Goal: Task Accomplishment & Management: Use online tool/utility

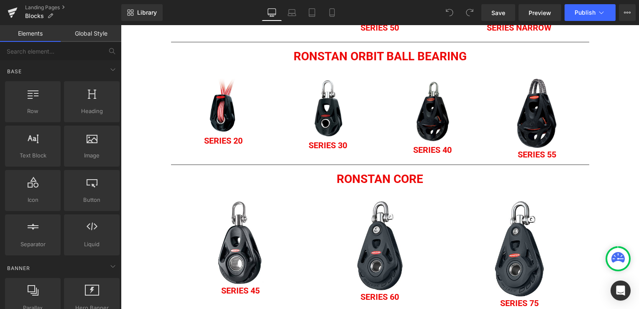
scroll to position [586, 0]
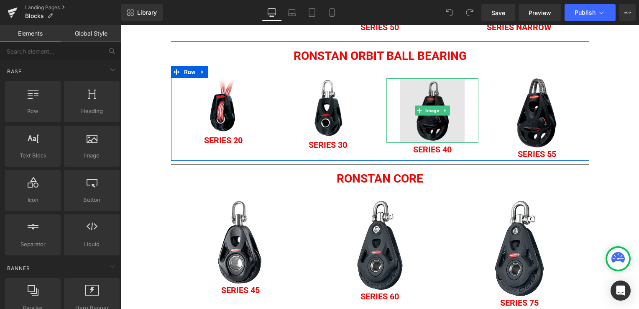
click at [437, 123] on img at bounding box center [432, 110] width 64 height 64
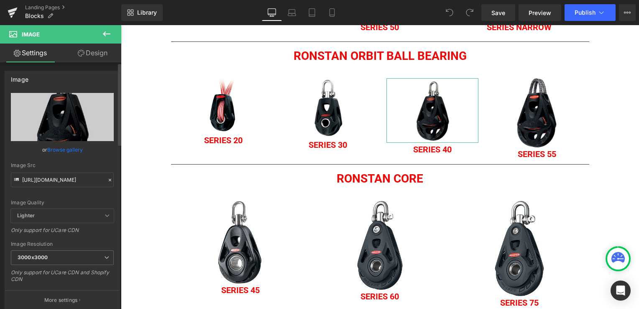
click at [51, 147] on link "Browse gallery" at bounding box center [65, 149] width 36 height 15
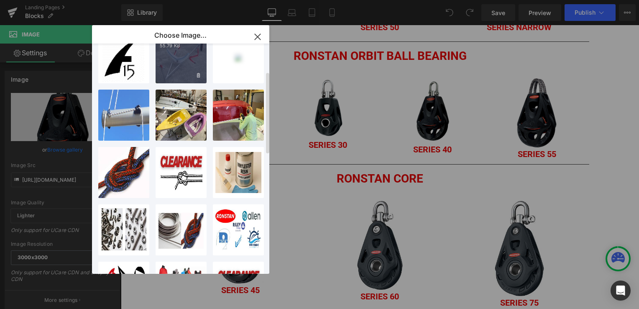
scroll to position [0, 0]
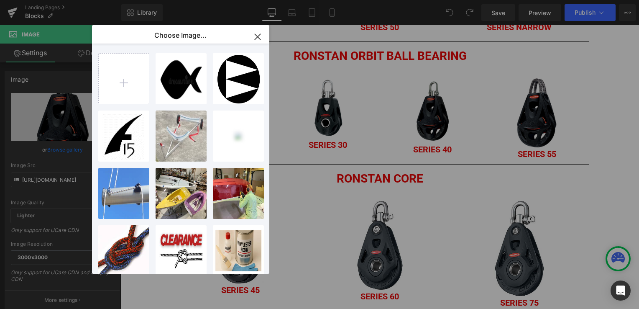
click at [48, 0] on div "You are previewing how the will restyle your page. You can not edit Elements in…" at bounding box center [319, 0] width 639 height 0
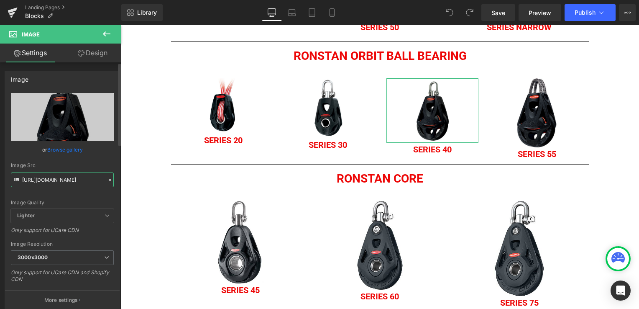
click at [79, 180] on input "[URL][DOMAIN_NAME]" at bounding box center [62, 179] width 103 height 15
click at [90, 160] on div "Image Quality Lighter Lightest Lighter Lighter Lightest Only support for UCare …" at bounding box center [62, 151] width 103 height 116
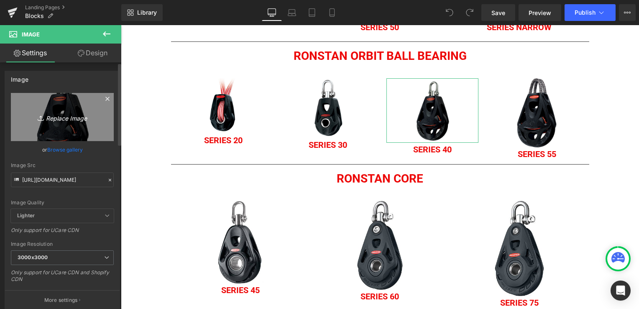
click at [62, 118] on icon "Replace Image" at bounding box center [62, 117] width 67 height 10
type input "C:\fakepath\RF48100.jpg"
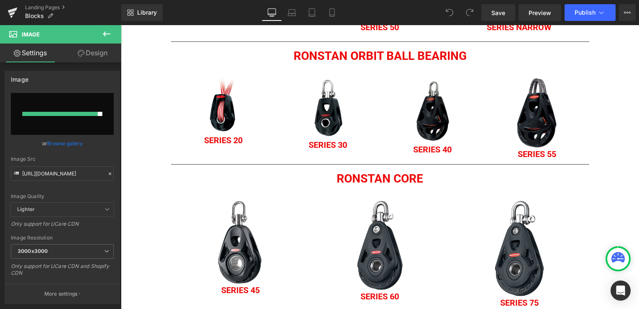
type input "[URL][DOMAIN_NAME]"
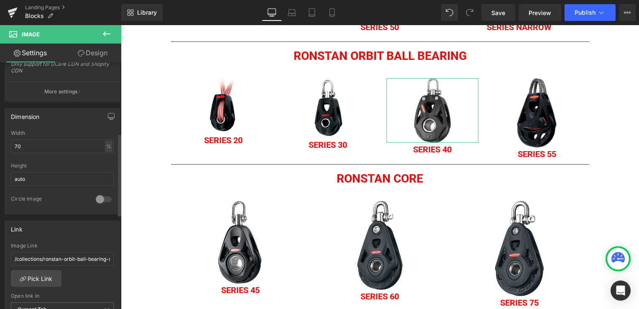
scroll to position [251, 0]
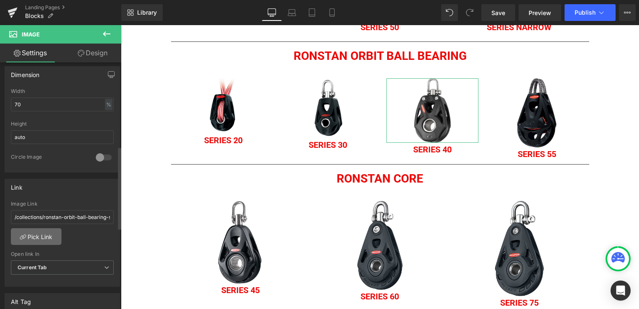
click at [42, 234] on link "Pick Link" at bounding box center [36, 236] width 51 height 17
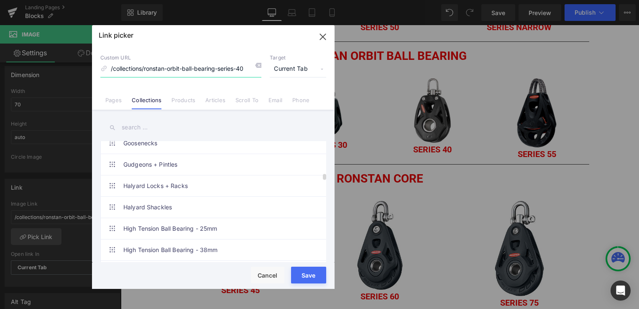
scroll to position [1046, 0]
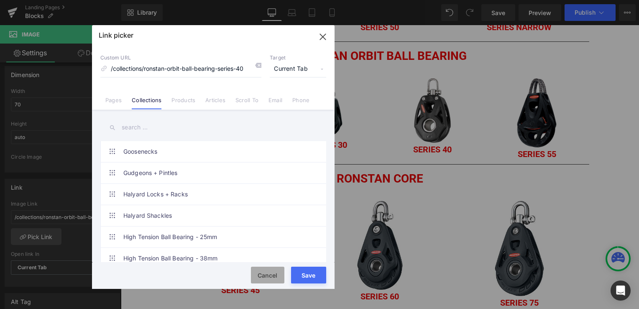
click at [0, 0] on button "Cancel" at bounding box center [0, 0] width 0 height 0
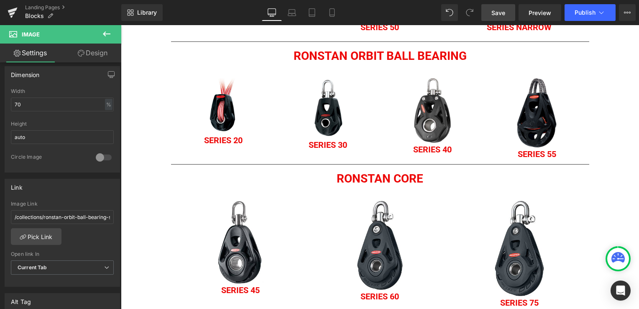
click at [503, 11] on span "Save" at bounding box center [499, 12] width 14 height 9
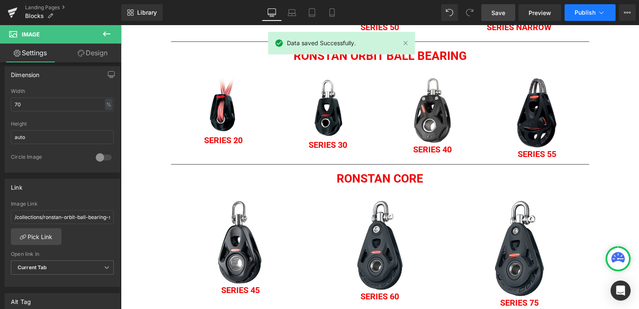
click at [593, 12] on span "Publish" at bounding box center [585, 12] width 21 height 7
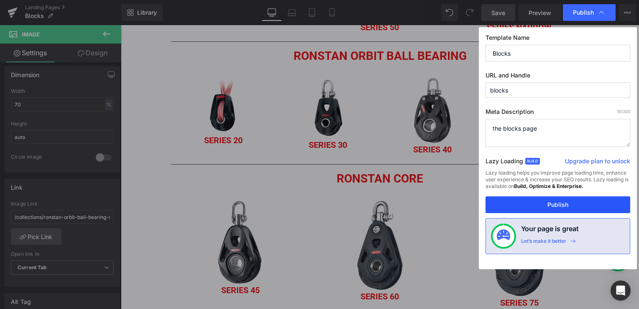
click at [0, 0] on button "Publish" at bounding box center [0, 0] width 0 height 0
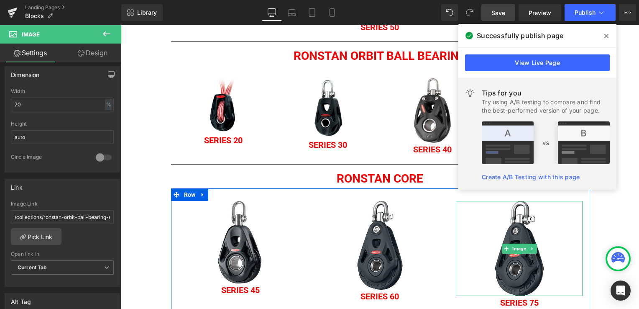
drag, startPoint x: 474, startPoint y: 205, endPoint x: 477, endPoint y: 195, distance: 10.9
click at [474, 205] on img at bounding box center [519, 248] width 95 height 95
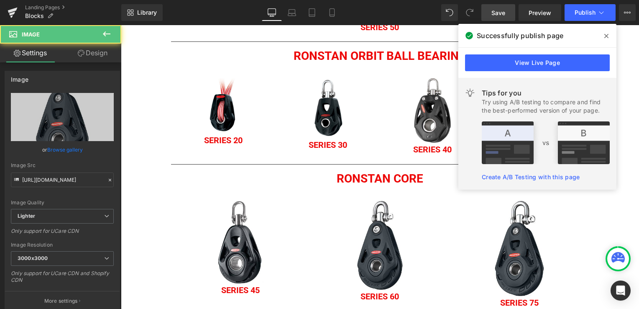
click at [605, 34] on icon at bounding box center [607, 36] width 4 height 7
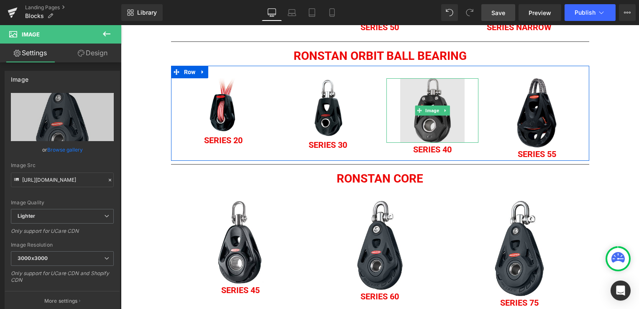
click at [418, 123] on img at bounding box center [432, 110] width 64 height 64
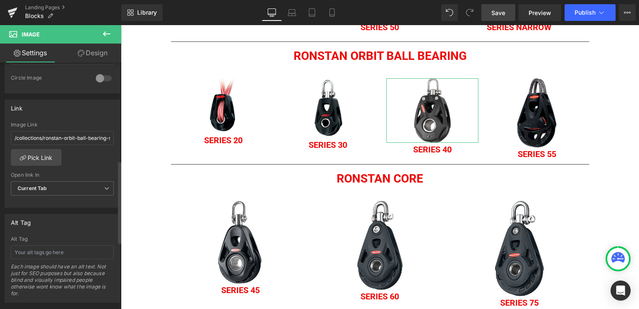
scroll to position [335, 0]
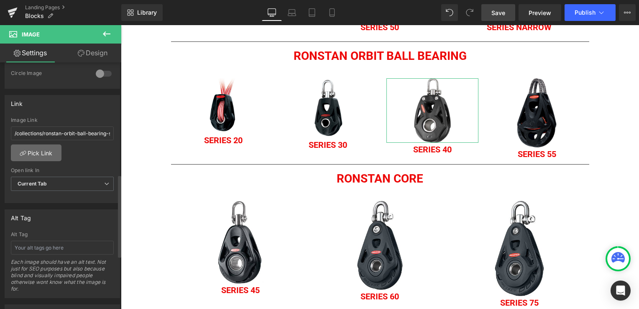
click at [37, 150] on link "Pick Link" at bounding box center [36, 152] width 51 height 17
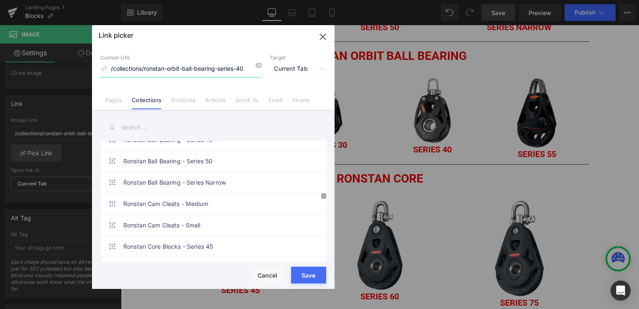
scroll to position [1731, 0]
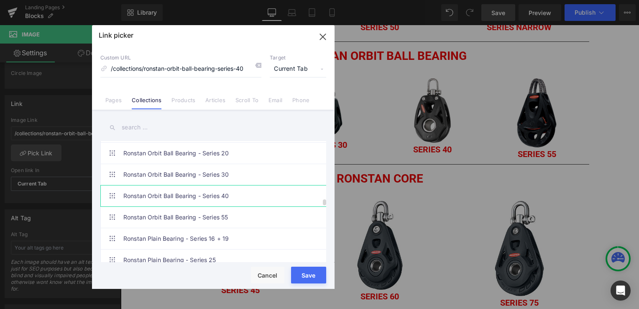
type input "/collections/new-ronstan-orbit-ball-bearing-series-40"
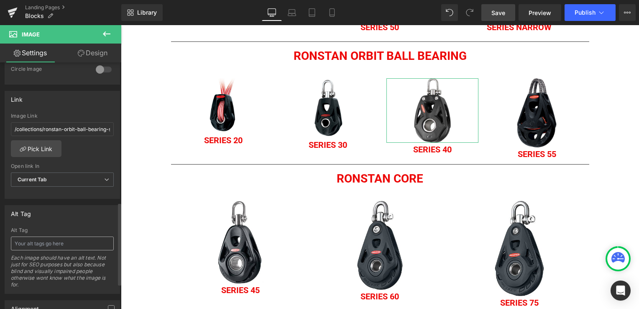
scroll to position [327, 0]
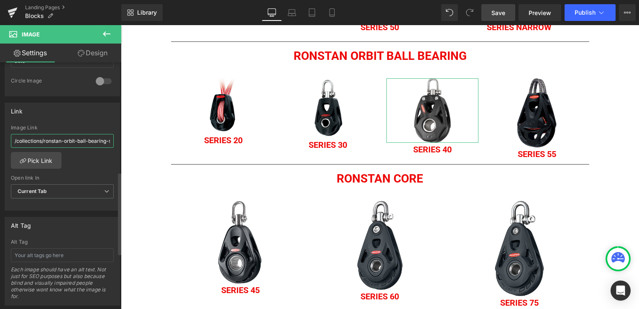
click at [105, 140] on input "/collections/ronstan-orbit-ball-bearing-series-40" at bounding box center [62, 141] width 103 height 14
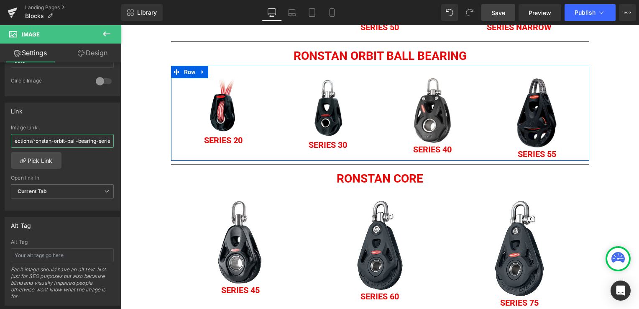
scroll to position [0, 24]
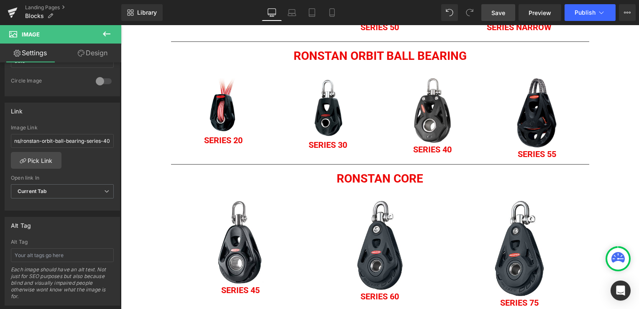
click at [493, 11] on span "Save" at bounding box center [499, 12] width 14 height 9
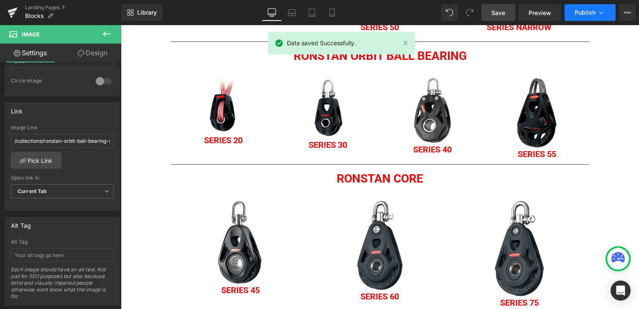
click at [593, 11] on span "Publish" at bounding box center [585, 12] width 21 height 7
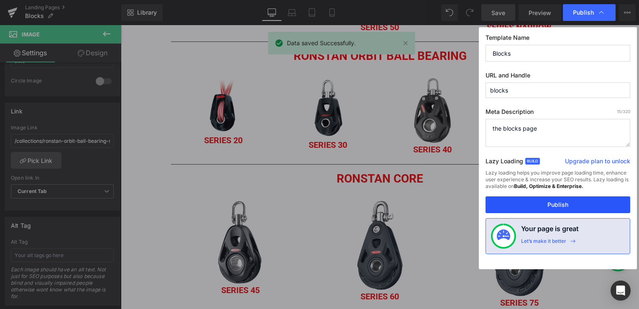
click at [551, 203] on button "Publish" at bounding box center [558, 204] width 145 height 17
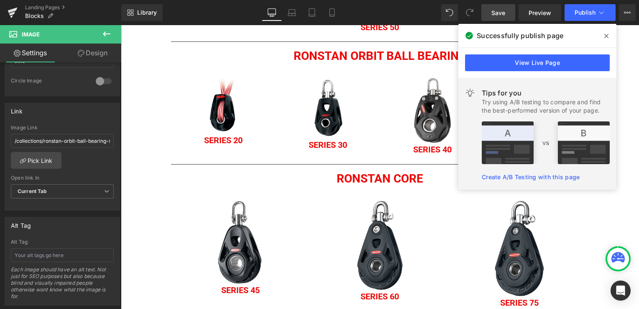
click at [608, 38] on icon at bounding box center [607, 36] width 4 height 7
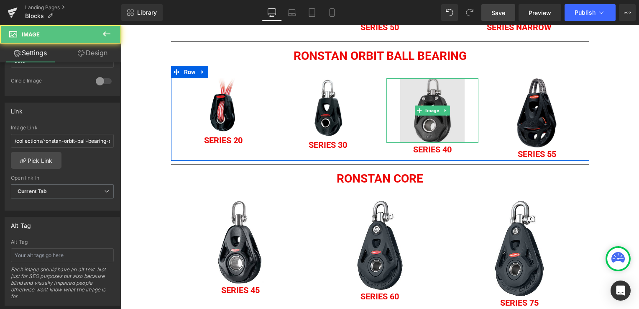
click at [424, 138] on img at bounding box center [432, 110] width 64 height 64
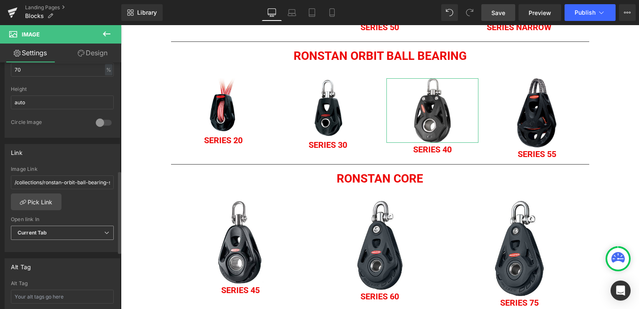
scroll to position [285, 0]
click at [44, 201] on link "Pick Link" at bounding box center [36, 202] width 51 height 17
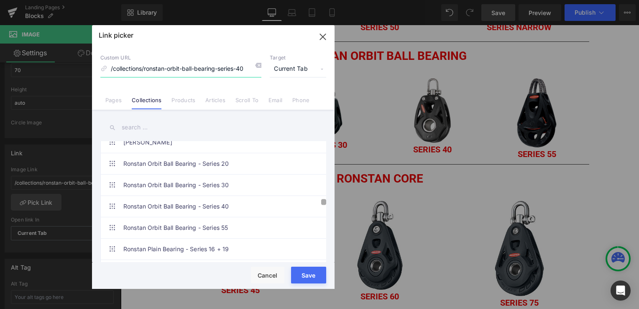
scroll to position [1899, 0]
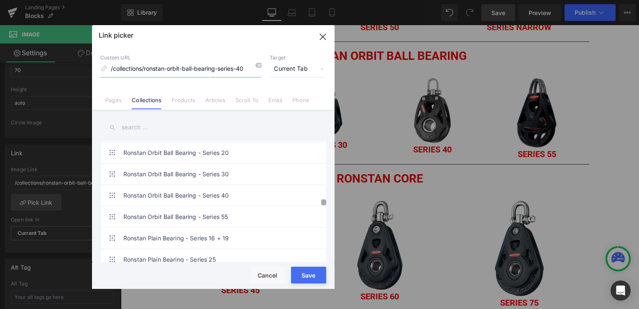
click at [323, 205] on div at bounding box center [323, 202] width 5 height 118
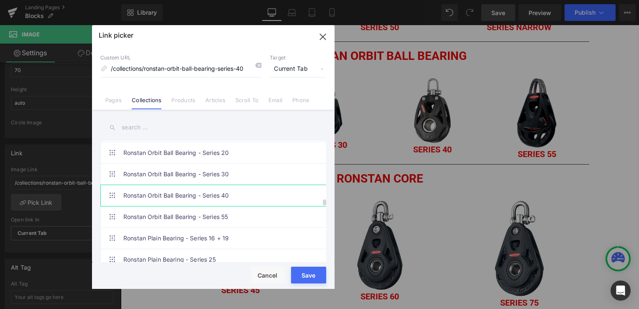
click at [124, 188] on link "Ronstan Orbit Ball Bearing - Series 40" at bounding box center [215, 195] width 184 height 21
type input "/collections/new-ronstan-orbit-ball-bearing-series-40"
click at [298, 270] on button "Save" at bounding box center [308, 275] width 35 height 17
type input "/collections/new-ronstan-orbit-ball-bearing-series-40"
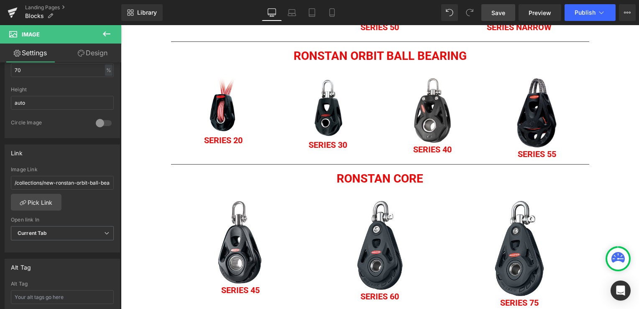
click at [500, 10] on span "Save" at bounding box center [499, 12] width 14 height 9
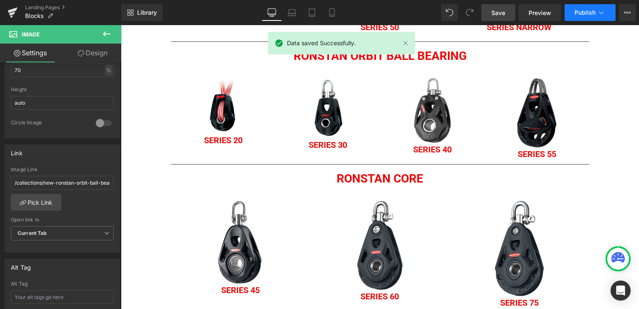
click at [586, 12] on span "Publish" at bounding box center [585, 12] width 21 height 7
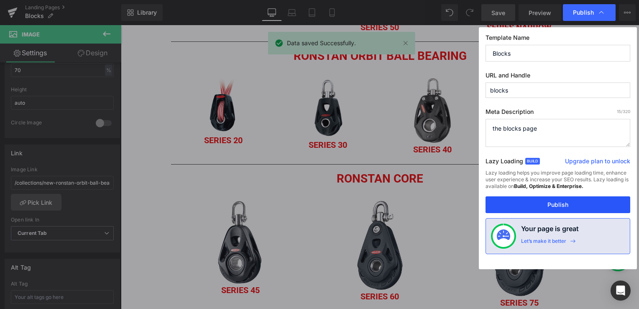
click at [563, 205] on button "Publish" at bounding box center [558, 204] width 145 height 17
